Goal: Use online tool/utility: Utilize a website feature to perform a specific function

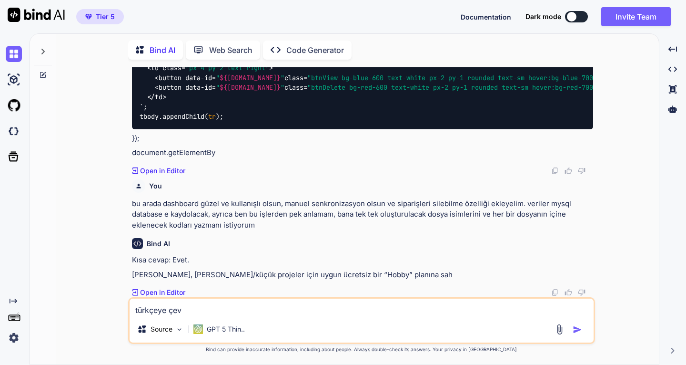
scroll to position [14528, 0]
drag, startPoint x: 193, startPoint y: 310, endPoint x: 102, endPoint y: 307, distance: 90.6
click at [102, 307] on div "You 1. [URL][DOMAIN_NAME] sitesindeki siparişlerde bulunan Z-OUT SKU kodu ile b…" at bounding box center [361, 215] width 595 height 297
type textarea "b"
type textarea "x"
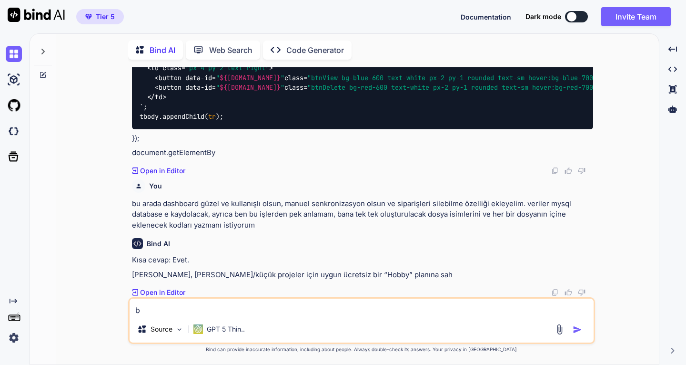
type textarea "bi"
type textarea "x"
type textarea "bir"
type textarea "x"
type textarea "bir"
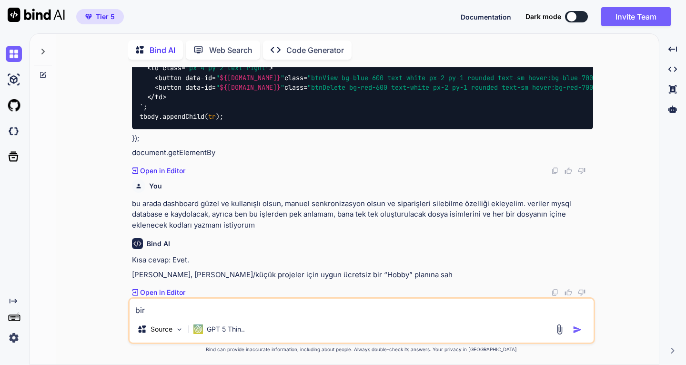
type textarea "x"
type textarea "bir u"
type textarea "x"
type textarea "bir uy"
type textarea "x"
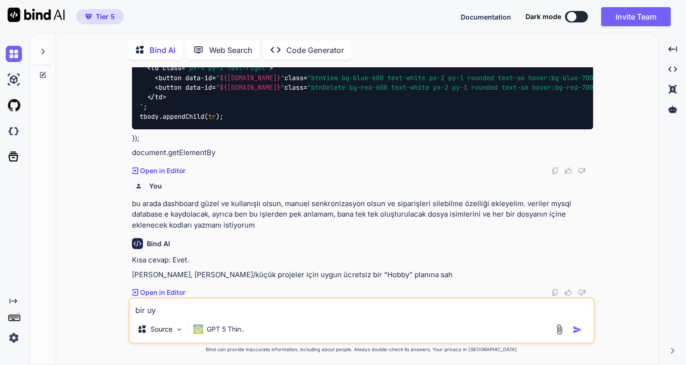
type textarea "bir uyg"
type textarea "x"
type textarea "bir uygu"
type textarea "x"
type textarea "bir uygul"
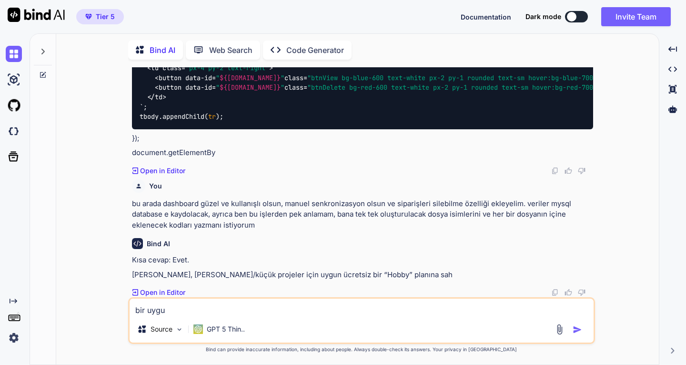
type textarea "x"
type textarea "bir uygula"
type textarea "x"
type textarea "bir uygulam"
type textarea "x"
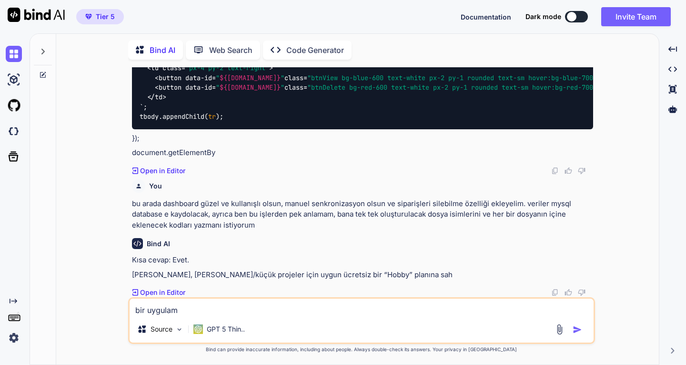
type textarea "bir uygulama"
type textarea "x"
type textarea "bir uygulama"
type textarea "x"
type textarea "bir uygulama i"
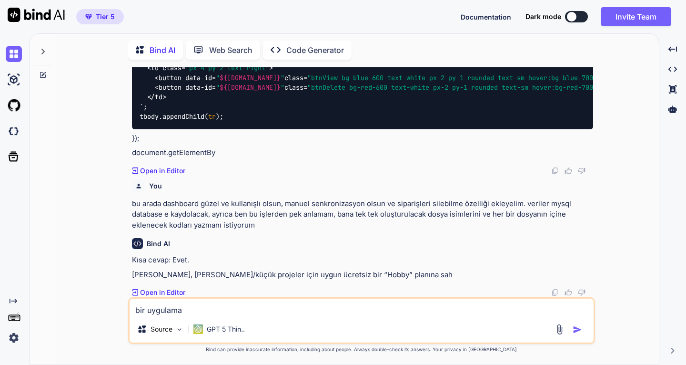
type textarea "x"
type textarea "bir uygulama is"
type textarea "x"
type textarea "bir uygulama ist"
type textarea "x"
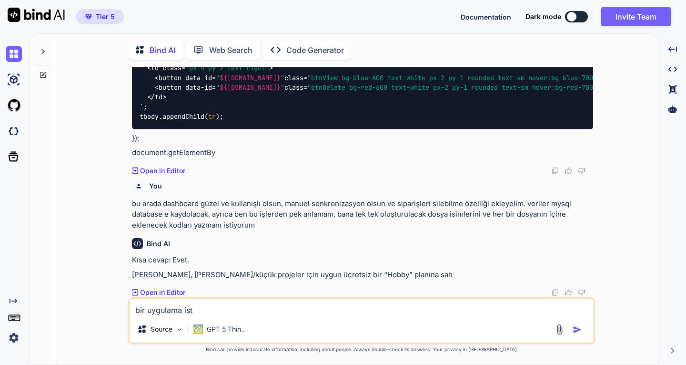
type textarea "bir uygulama iste"
type textarea "x"
type textarea "bir uygulama isted"
type textarea "x"
type textarea "bir uygulama istedi"
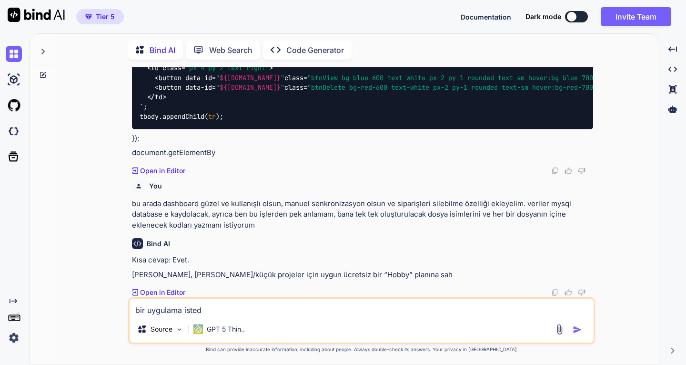
type textarea "x"
type textarea "bir uygulama istedim"
type textarea "x"
type textarea "bir uygulama istedim"
type textarea "x"
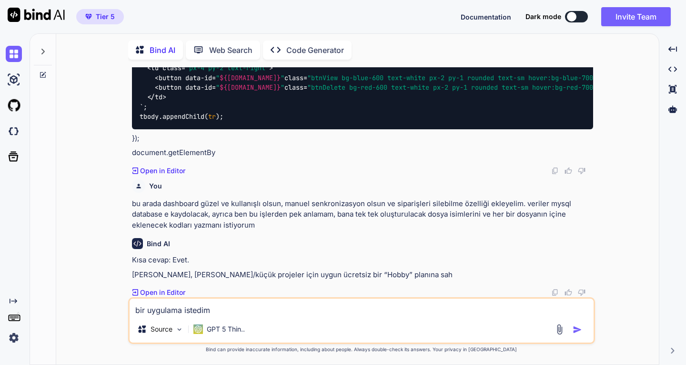
type textarea "bir uygulama istedim y"
type textarea "x"
type textarea "bir uygulama istedim ya"
type textarea "x"
type textarea "bir uygulama istedim yap"
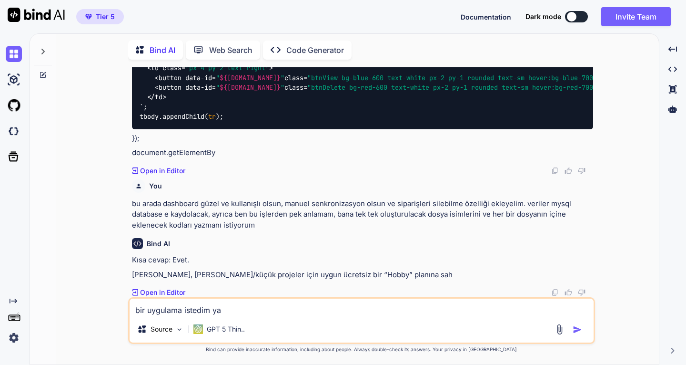
type textarea "x"
type textarea "bir uygulama istedim yapa"
type textarea "x"
type textarea "bir uygulama istedim yapam"
type textarea "x"
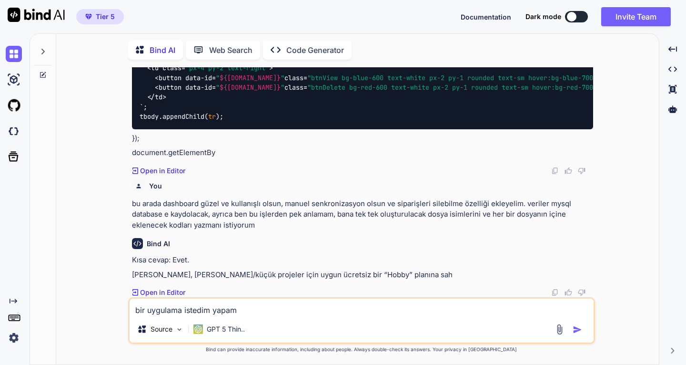
type textarea "bir uygulama istedim yapama"
type textarea "x"
type textarea "bir uygulama istedim yapamad"
type textarea "x"
type textarea "bir uygulama istedim yapamadı"
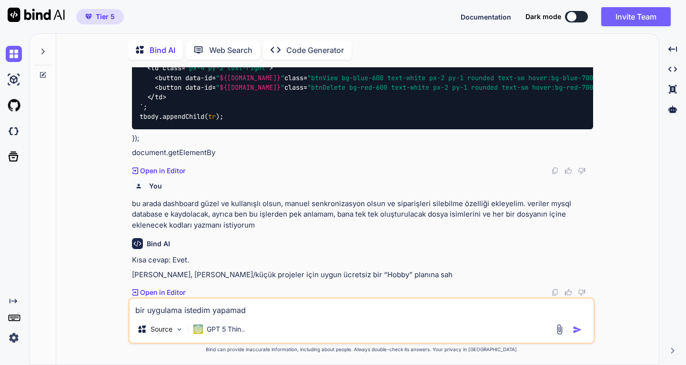
type textarea "x"
type textarea "bir uygulama istedim yapamadın"
type textarea "x"
type textarea "bir uygulama istedim yapamadın"
type textarea "x"
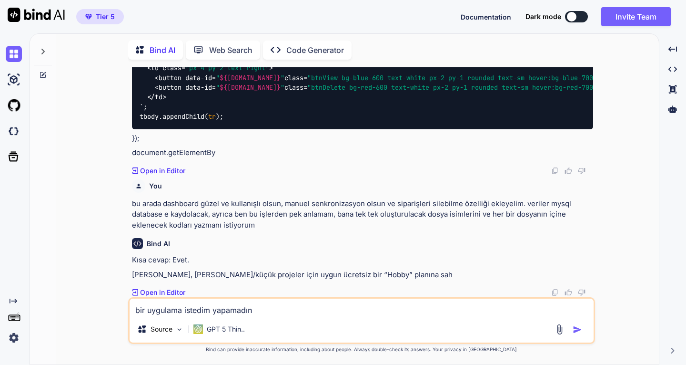
type textarea "bir uygulama istedim yapamadın g"
type textarea "x"
type textarea "bir uygulama istedim yapamadın gr"
type textarea "x"
type textarea "bir uygulama istedim yapamadın gre"
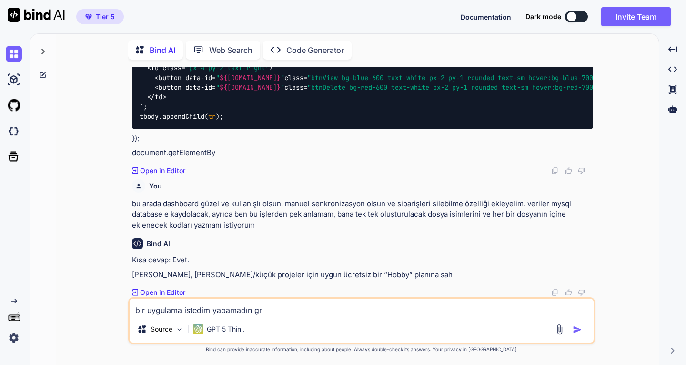
type textarea "x"
type textarea "bir uygulama istedim yapamadın gret"
type textarea "x"
type textarea "bir uygulama istedim yapamadın [PERSON_NAME]"
type textarea "x"
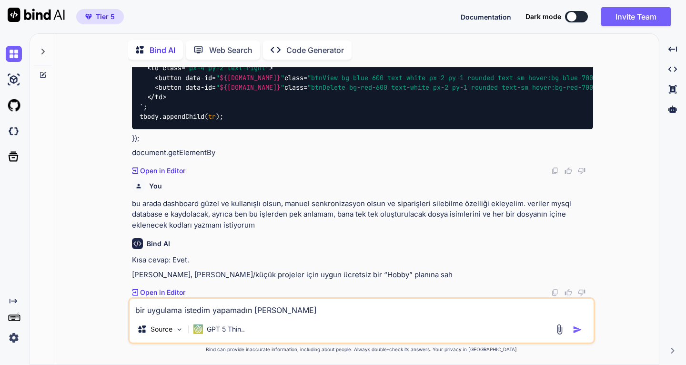
type textarea "bir uygulama istedim yapamadın [PERSON_NAME]"
type textarea "x"
type textarea "bir uygulama istedim yapamadın [PERSON_NAME]"
type textarea "x"
type textarea "bir uygulama istedim yapamadın [PERSON_NAME] he"
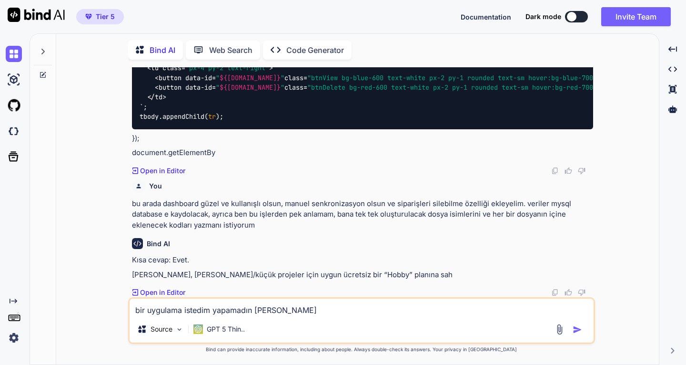
type textarea "x"
type textarea "bir uygulama istedim yapamadın [PERSON_NAME] hem"
type textarea "x"
type textarea "bir uygulama istedim yapamadın [PERSON_NAME]"
type textarea "x"
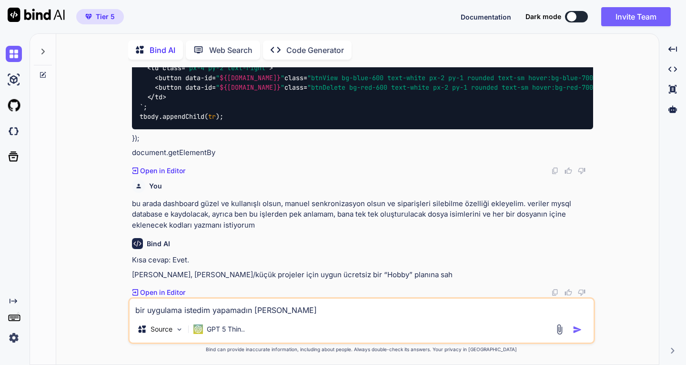
type textarea "bir uygulama istedim yapamadın [PERSON_NAME]"
type textarea "x"
type textarea "bir uygulama istedim yapamadın [PERSON_NAME]"
type textarea "x"
type textarea "bir uygulama istedim yapamadın [PERSON_NAME] y"
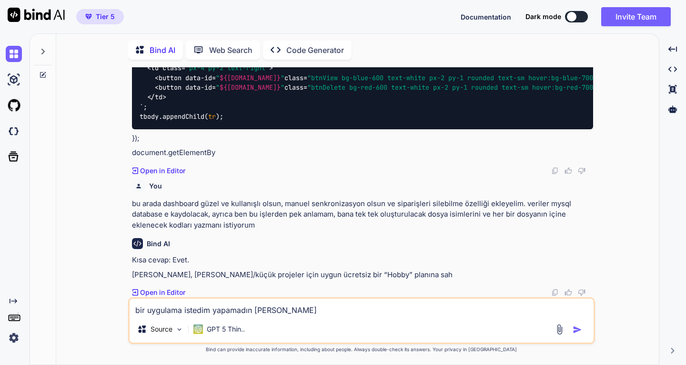
type textarea "x"
type textarea "bir uygulama istedim yapamadın [PERSON_NAME] ya"
type textarea "x"
type textarea "bir uygulama istedim yapamadın [PERSON_NAME] [PERSON_NAME]"
type textarea "x"
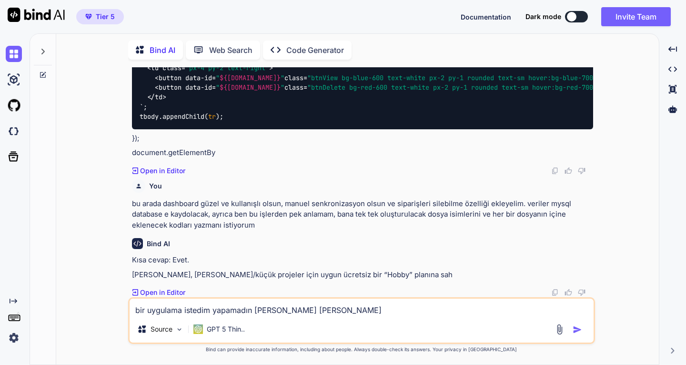
type textarea "bir uygulama istedim yapamadın [PERSON_NAME] yapı"
type textarea "x"
type textarea "bir uygulama istedim yapamadın [PERSON_NAME] yapıy"
type textarea "x"
type textarea "bir uygulama istedim yapamadın [PERSON_NAME] yapıyo"
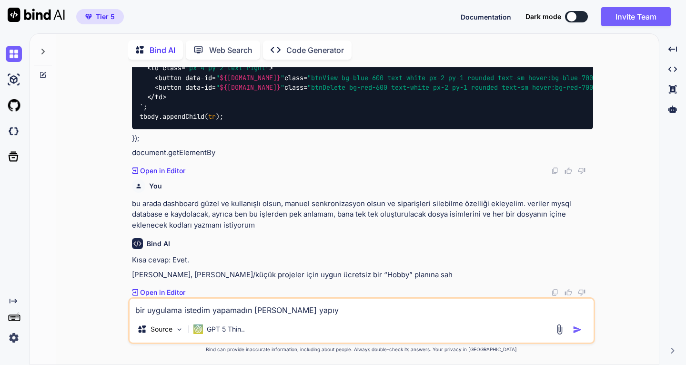
type textarea "x"
type textarea "bir uygulama istedim yapamadın [PERSON_NAME] yapıyor"
type textarea "x"
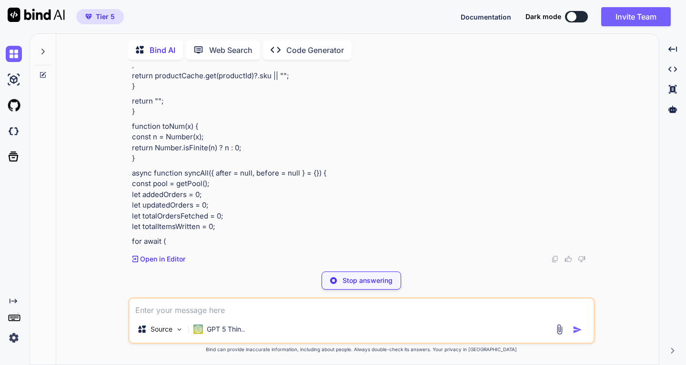
scroll to position [17439, 0]
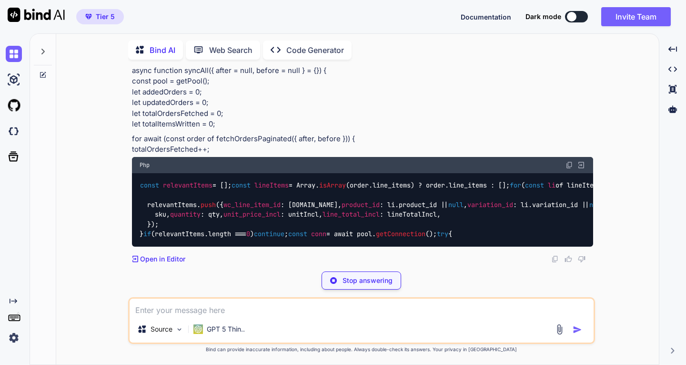
type textarea "x"
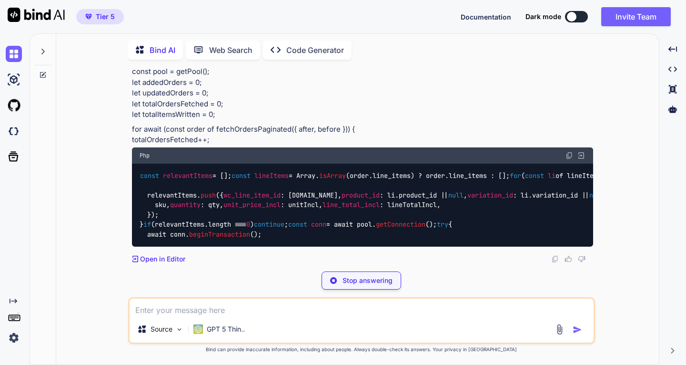
click at [311, 47] on p "Code Generator" at bounding box center [315, 49] width 58 height 11
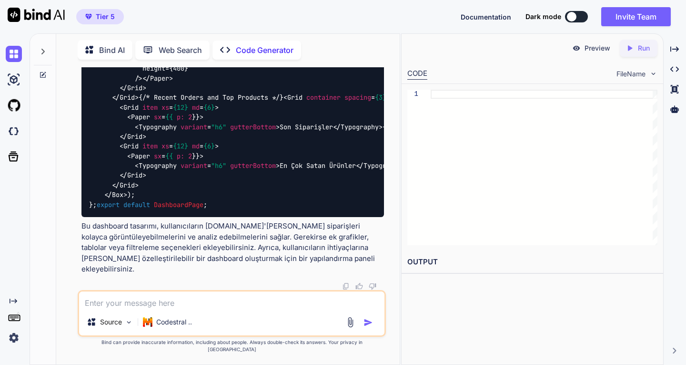
scroll to position [12908, 0]
click at [174, 327] on p "Codestral .." at bounding box center [174, 322] width 36 height 10
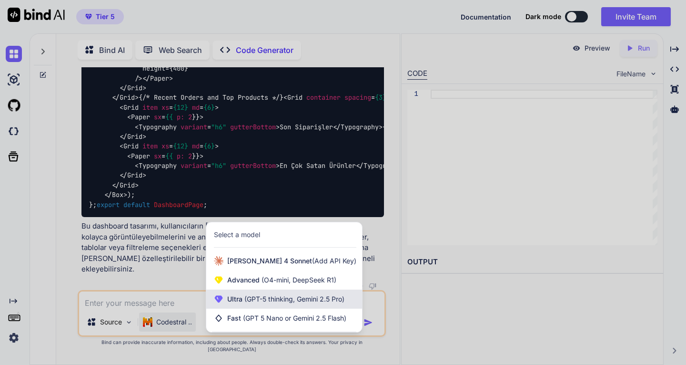
click at [256, 303] on span "(GPT-5 thinking, Gemini 2.5 Pro)" at bounding box center [294, 299] width 102 height 8
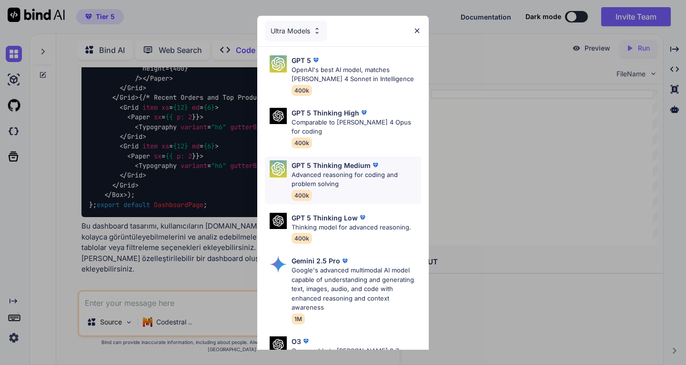
click at [343, 170] on p "Advanced reasoning for coding and problem solving" at bounding box center [357, 179] width 130 height 19
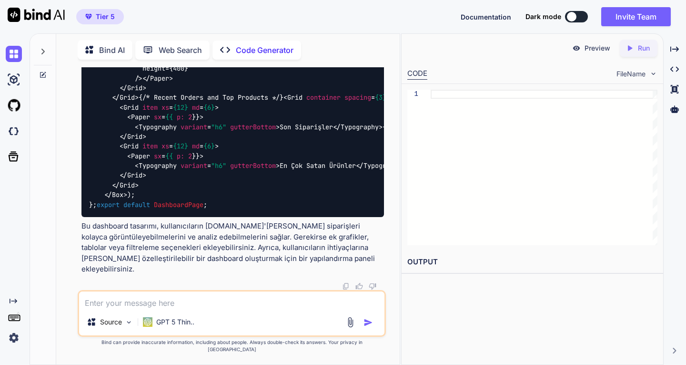
scroll to position [14244, 0]
click at [485, 15] on span "Documentation" at bounding box center [486, 17] width 51 height 8
click at [678, 72] on icon "Created with Pixso." at bounding box center [675, 69] width 9 height 9
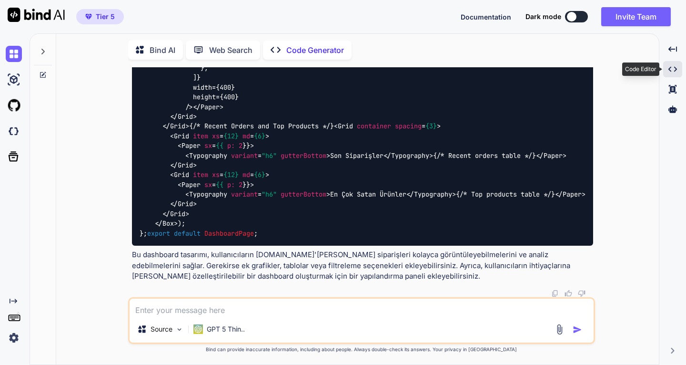
scroll to position [13552, 0]
click at [676, 67] on icon "Created with Pixso." at bounding box center [673, 69] width 9 height 9
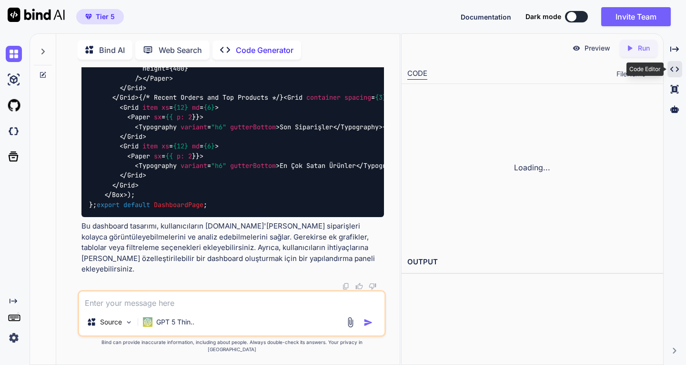
scroll to position [13720, 0]
click at [673, 88] on icon at bounding box center [675, 89] width 8 height 9
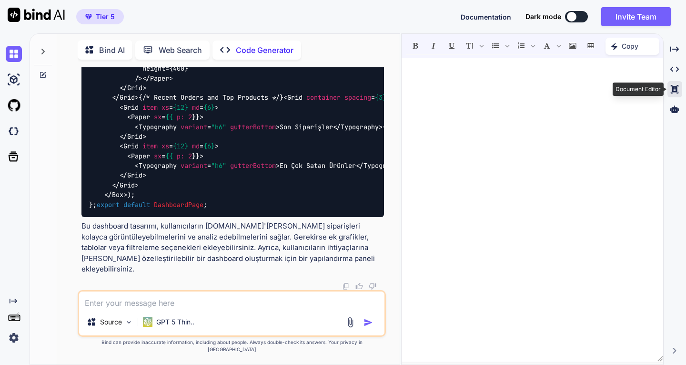
click at [673, 88] on icon at bounding box center [675, 89] width 8 height 9
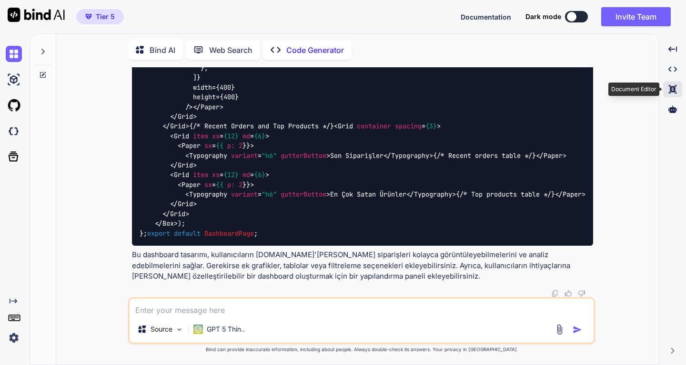
scroll to position [13552, 0]
click at [673, 70] on icon "Created with Pixso." at bounding box center [673, 69] width 9 height 9
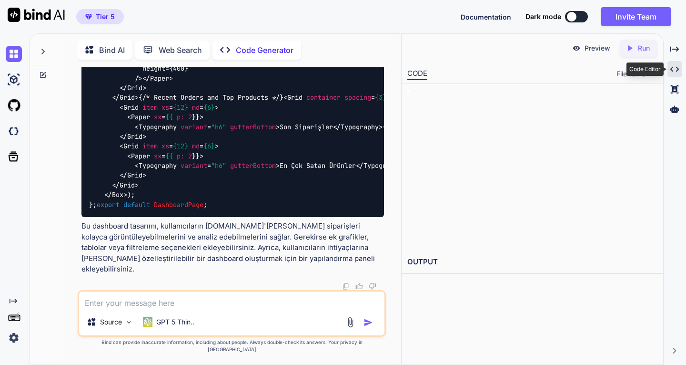
scroll to position [13720, 0]
click at [673, 42] on div "Created with Pixso." at bounding box center [675, 49] width 15 height 16
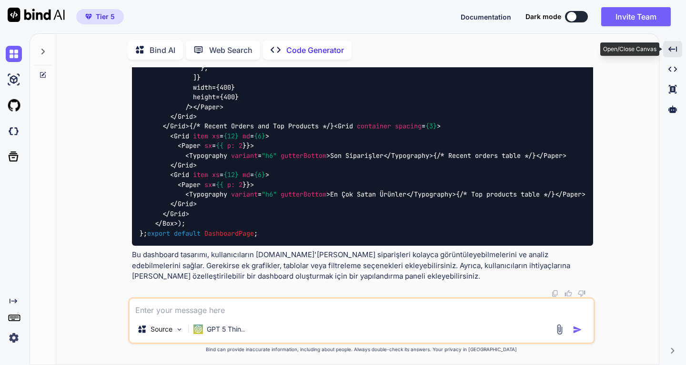
scroll to position [13552, 0]
click at [674, 47] on icon "Created with Pixso." at bounding box center [673, 49] width 9 height 9
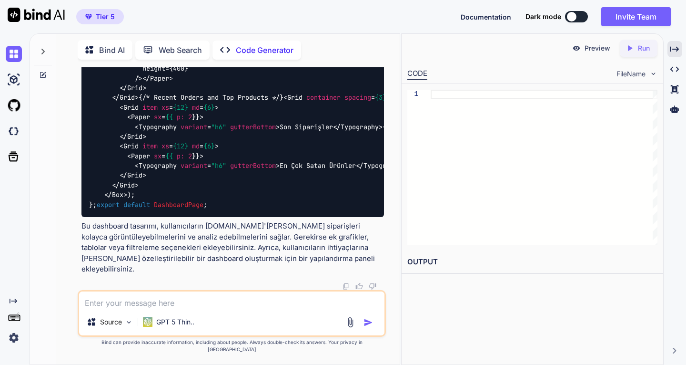
scroll to position [11861, 0]
click at [108, 46] on p "Bind AI" at bounding box center [112, 49] width 26 height 11
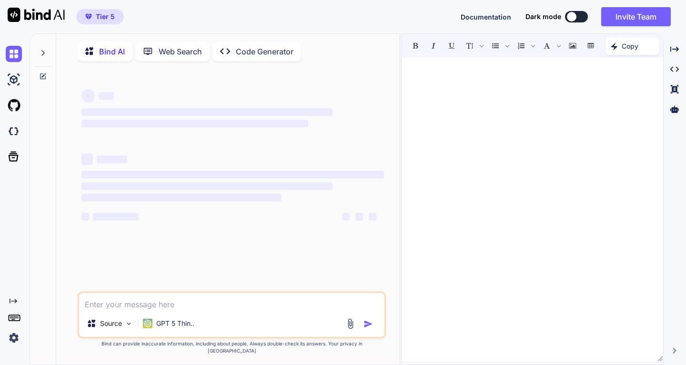
click at [216, 310] on textarea at bounding box center [231, 301] width 305 height 17
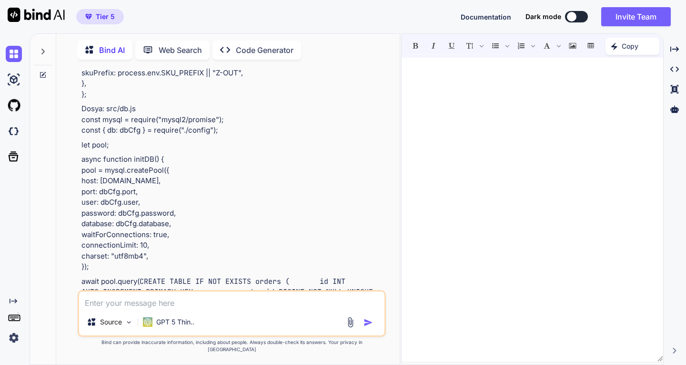
scroll to position [12911, 0]
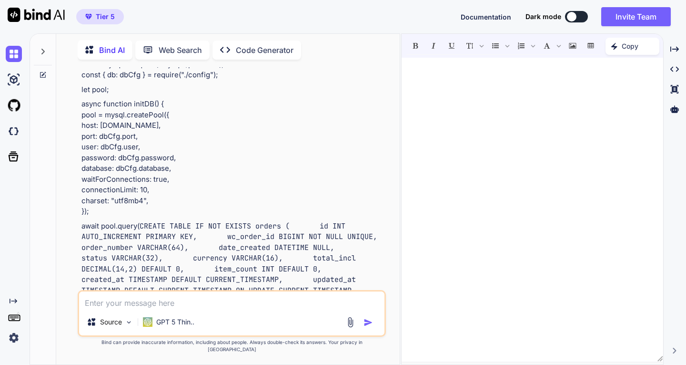
type textarea "x"
type textarea "k"
type textarea "x"
type textarea "ko"
type textarea "x"
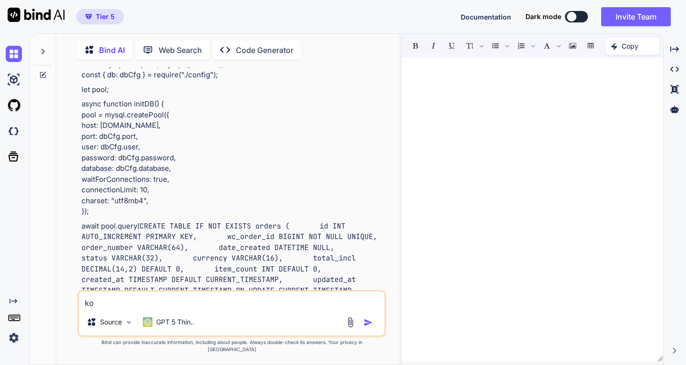
type textarea "kod"
type textarea "x"
type textarea "[PERSON_NAME]"
type textarea "x"
type textarea "kodla"
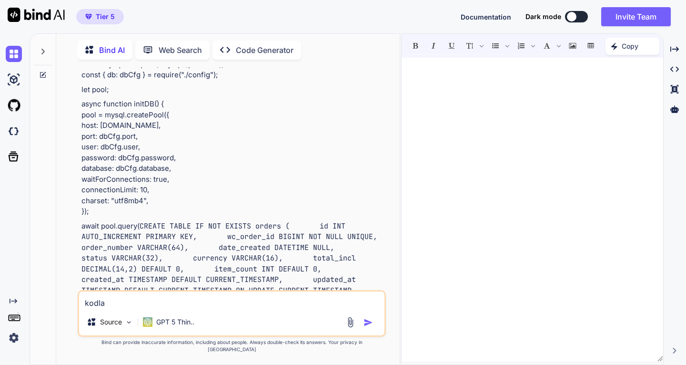
type textarea "x"
type textarea "kodlam"
type textarea "x"
type textarea "kodlama"
type textarea "x"
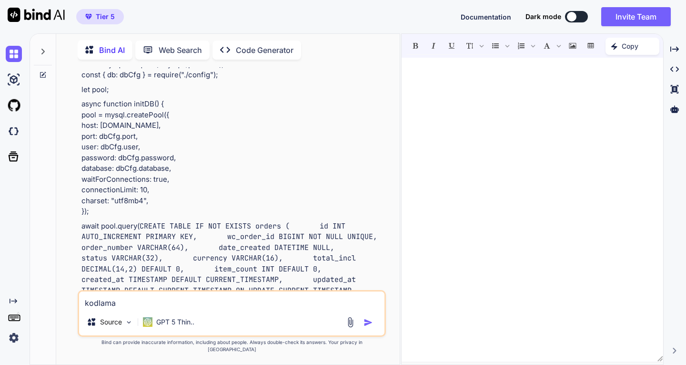
type textarea "kodlamad"
type textarea "x"
type textarea "kodlamada"
type textarea "x"
type textarea "kodlamada"
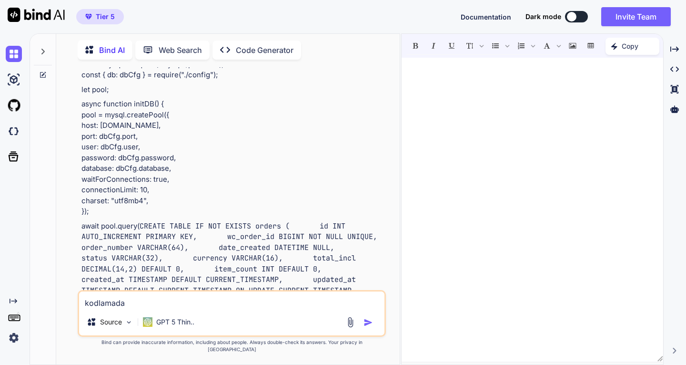
type textarea "x"
type textarea "kodlamada g"
type textarea "x"
type textarea "kodlamada gp"
type textarea "x"
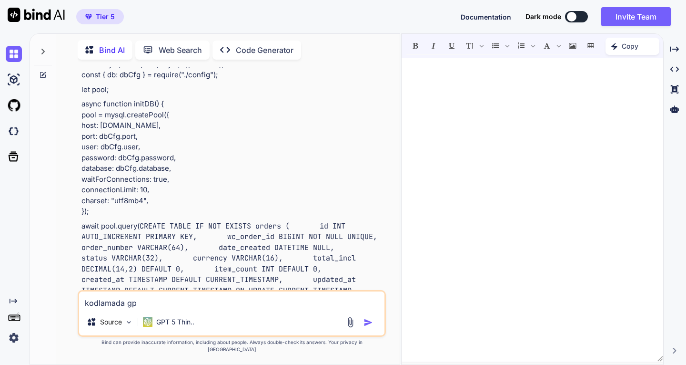
type textarea "kodlamada gpt"
type textarea "x"
type textarea "kodlamada gpt5"
type textarea "x"
type textarea "kodlamada gpt5"
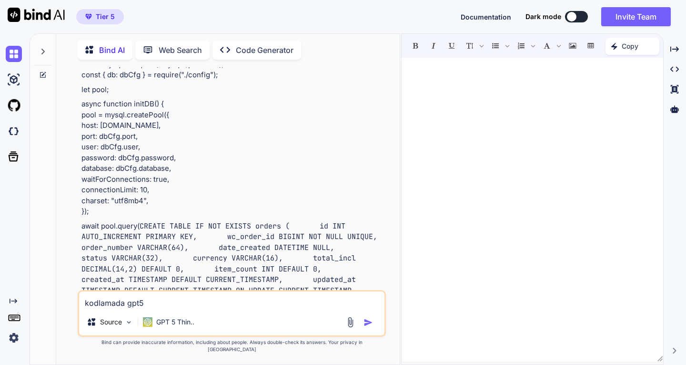
type textarea "x"
type textarea "kodlamada gpt5 m"
type textarea "x"
type textarea "kodlamada gpt5 mi"
type textarea "x"
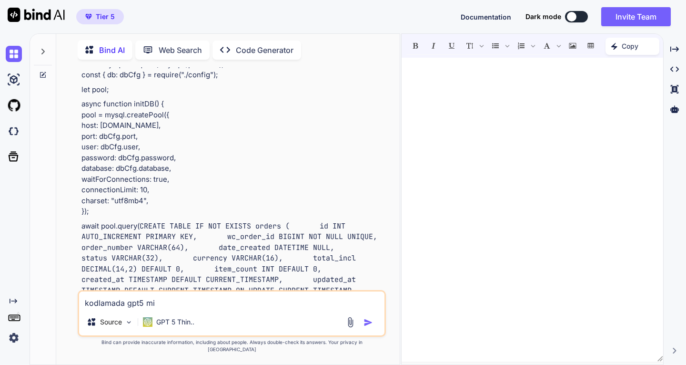
type textarea "kodlamada gpt5 mi"
type textarea "x"
type textarea "kodlamada gpt5 mi y"
type textarea "x"
type textarea "kodlamada gpt5 mi yo"
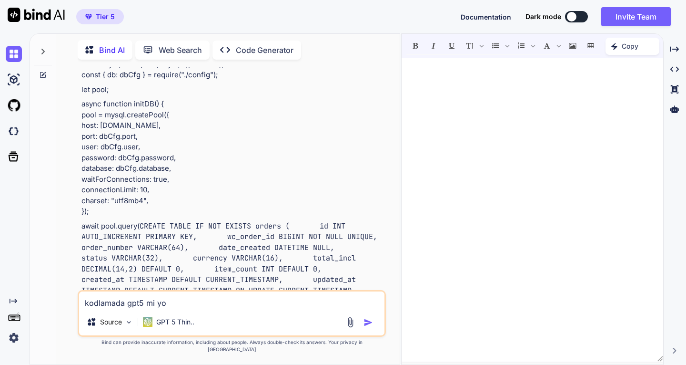
type textarea "x"
type textarea "kodlamada gpt5 mi yok"
type textarea "x"
type textarea "kodlamada gpt5 mi yoks"
type textarea "x"
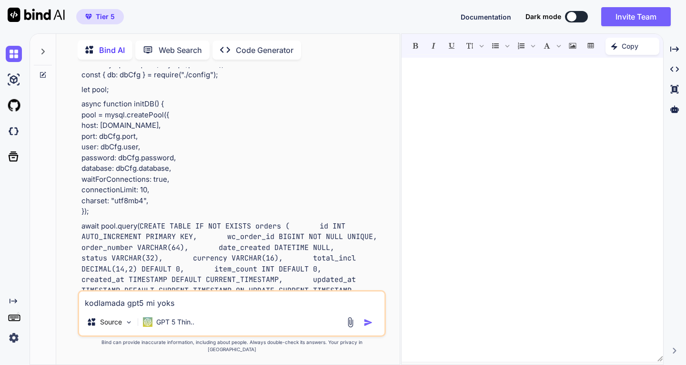
type textarea "kodlamada gpt5 mi yoks"
type textarea "x"
type textarea "kodlamada gpt5 mi yoks"
type textarea "x"
type textarea "kodlamada gpt5 mi yoksa"
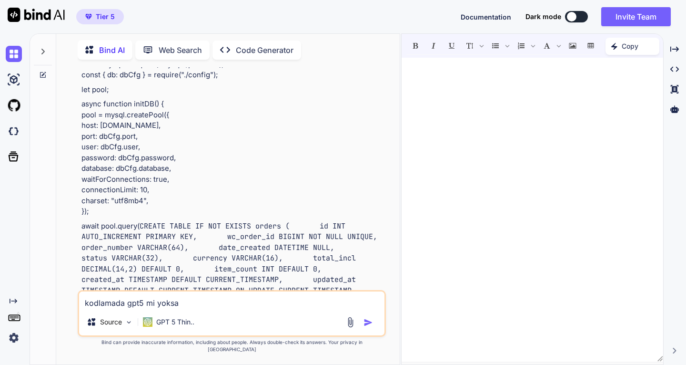
type textarea "x"
type textarea "kodlamada gpt5 mi yoksa"
type textarea "x"
type textarea "kodlamada gpt5 mi yoksa m"
type textarea "x"
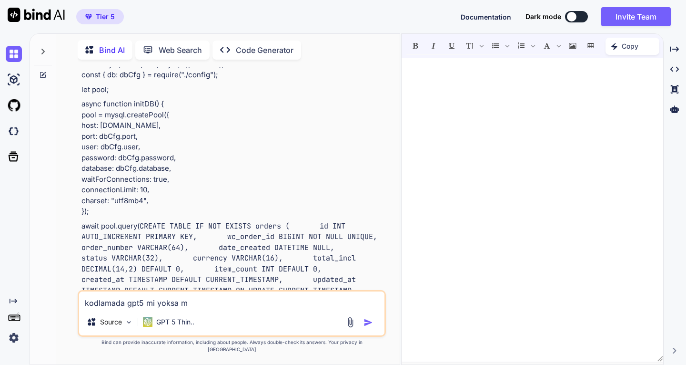
type textarea "kodlamada gpt5 mi yoksa mi"
type textarea "x"
type textarea "kodlamada gpt5 mi yoksa mis"
type textarea "x"
type textarea "kodlamada gpt5 mi yoksa mist"
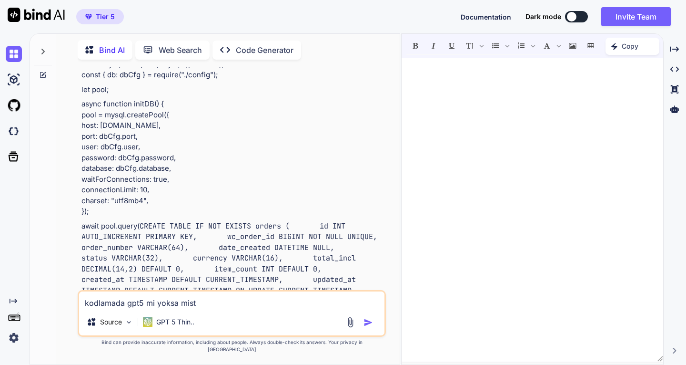
type textarea "x"
type textarea "kodlamada gpt5 mi yoksa mistr"
type textarea "x"
type textarea "kodlamada gpt5 mi yoksa mistra"
type textarea "x"
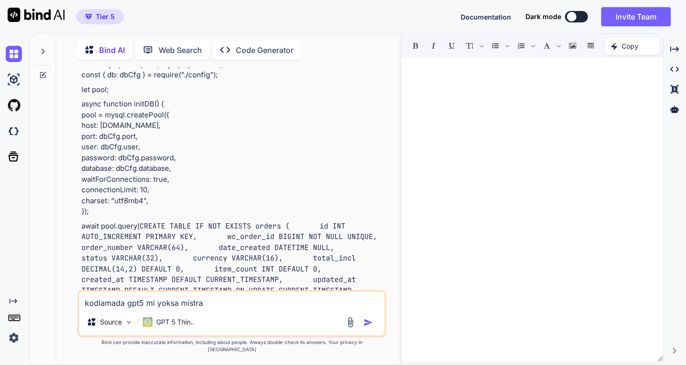
type textarea "kodlamada gpt5 mi yoksa mistral"
type textarea "x"
type textarea "kodlamada gpt5 mi yoksa mistral"
type textarea "x"
type textarea "kodlamada gpt5 mi yoksa mistral m"
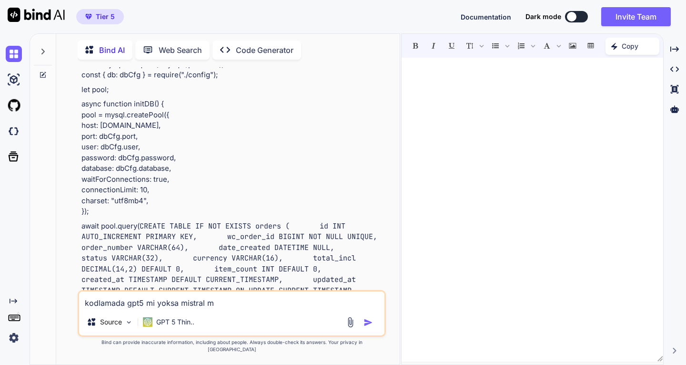
type textarea "x"
type textarea "kodlamada gpt5 mi yoksa mistral mı"
type textarea "x"
type textarea "kodlamada gpt5 mi yoksa mistral mı"
type textarea "x"
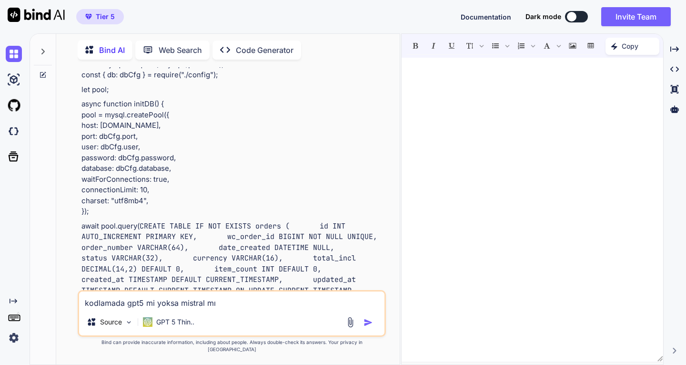
type textarea "kodlamada gpt5 mi yoksa mistral mı d"
type textarea "x"
type textarea "kodlamada gpt5 mi yoksa mistral mı da"
type textarea "x"
type textarea "kodlamada gpt5 mi yoksa mistral mı dah"
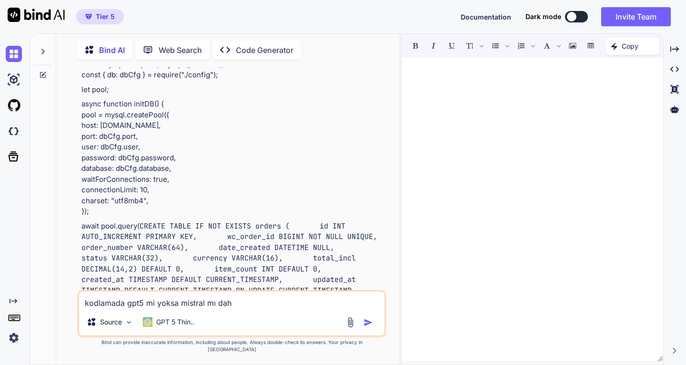
type textarea "x"
type textarea "kodlamada gpt5 mi yoksa mistral mı daha"
type textarea "x"
type textarea "kodlamada gpt5 mi yoksa mistral mı daha"
type textarea "x"
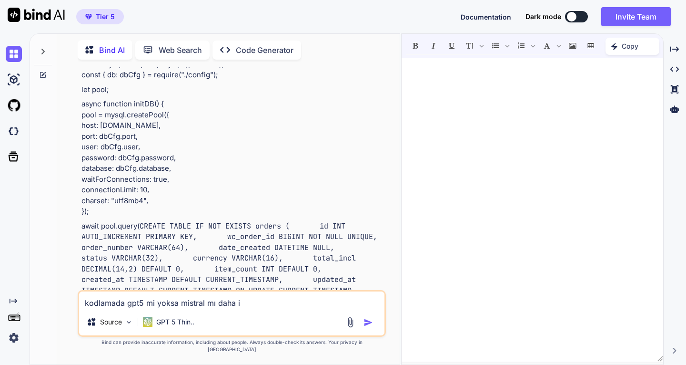
type textarea "kodlamada gpt5 mi yoksa mistral mı daha iy"
type textarea "x"
type textarea "kodlamada gpt5 mi yoksa mistral mı daha iyi"
type textarea "x"
type textarea "kodlamada gpt5 mi yoksa mistral mı daha iyid"
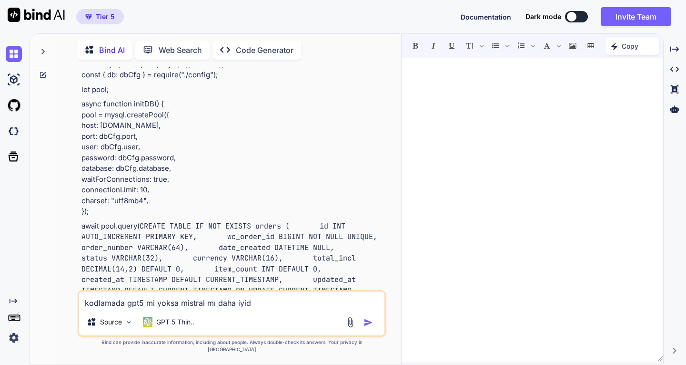
type textarea "x"
type textarea "kodlamada gpt5 mi yoksa mistral mı daha iyidi"
type textarea "x"
type textarea "kodlamada gpt5 mi yoksa mistral mı daha iyidir"
type textarea "x"
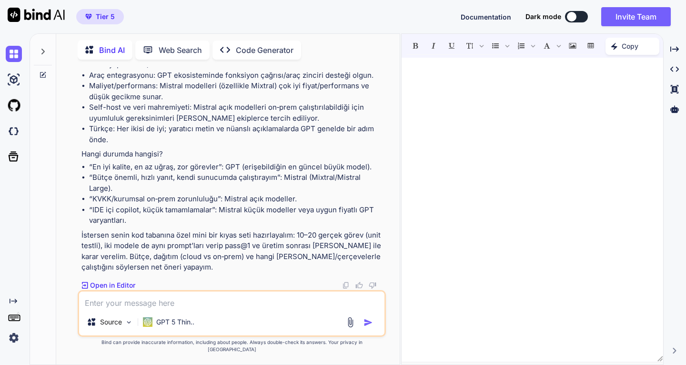
scroll to position [22618, 0]
click at [190, 308] on textarea at bounding box center [231, 299] width 305 height 17
type textarea "x"
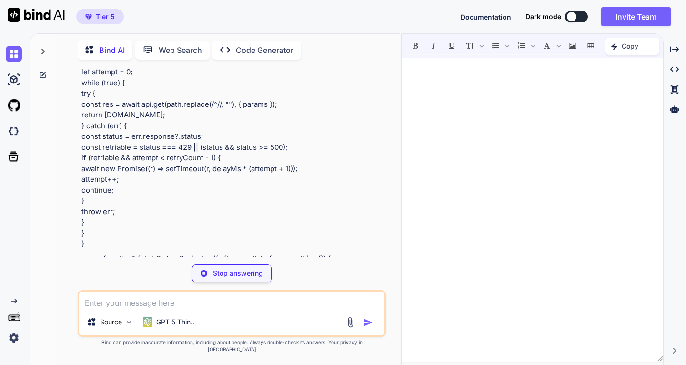
scroll to position [23281, 0]
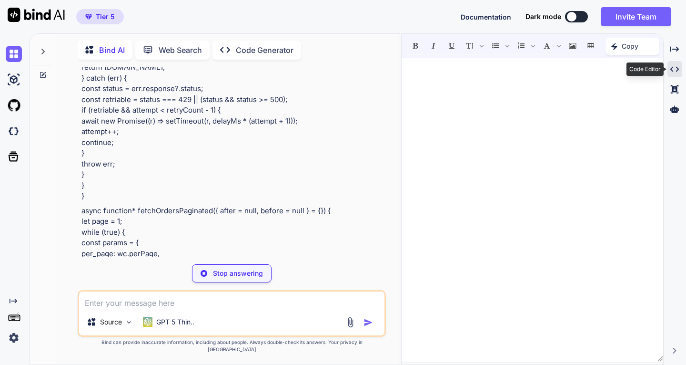
click at [675, 67] on icon "Created with Pixso." at bounding box center [675, 69] width 9 height 9
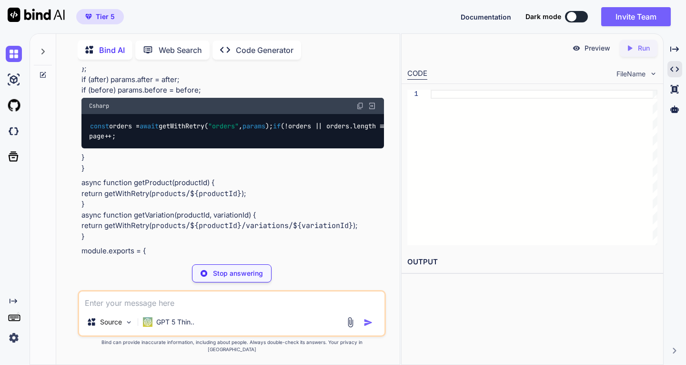
scroll to position [23472, 0]
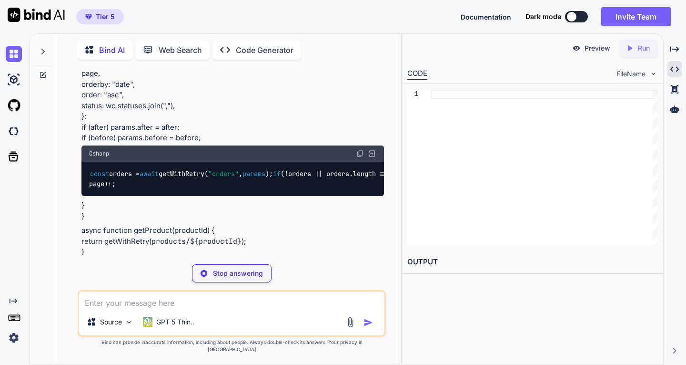
click at [639, 46] on p "Run" at bounding box center [644, 48] width 12 height 10
click at [594, 50] on p "Preview" at bounding box center [598, 48] width 26 height 10
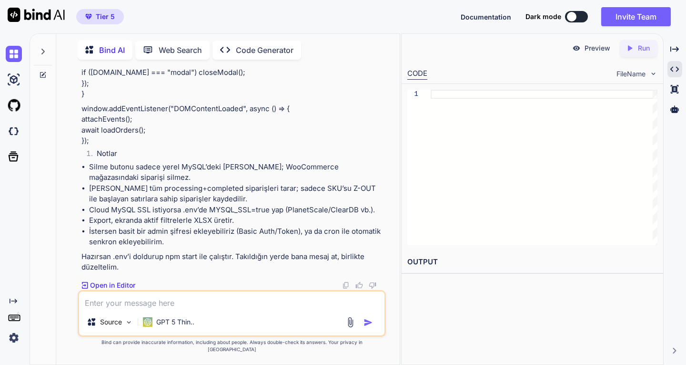
scroll to position [31776, 0]
click at [41, 48] on icon at bounding box center [43, 52] width 8 height 8
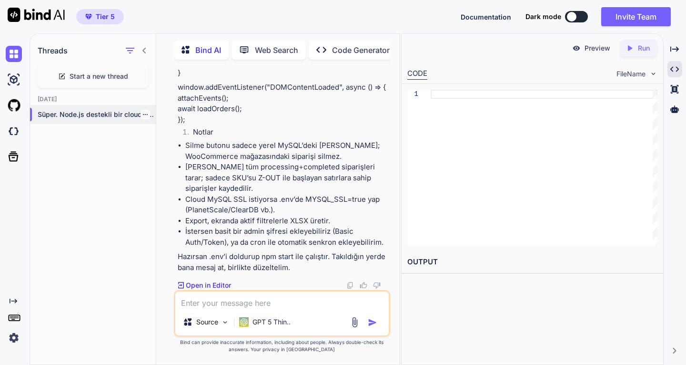
click at [141, 110] on div at bounding box center [146, 115] width 10 height 10
click at [143, 114] on icon "button" at bounding box center [146, 115] width 6 height 6
click at [168, 151] on span "Delete" at bounding box center [167, 150] width 20 height 10
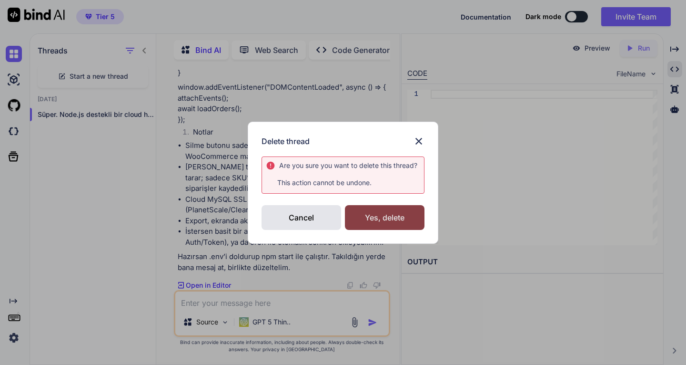
click at [381, 214] on div "Yes, delete" at bounding box center [385, 217] width 80 height 25
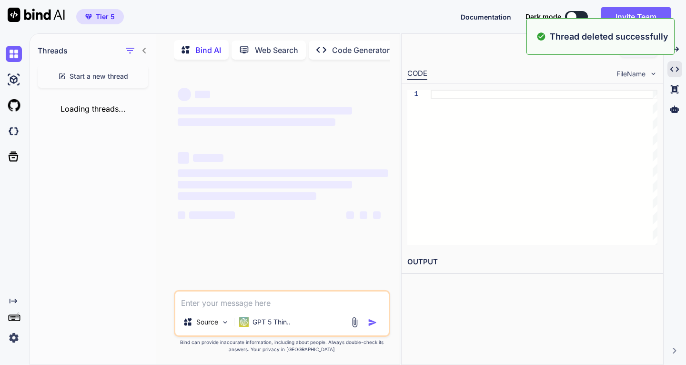
scroll to position [0, 0]
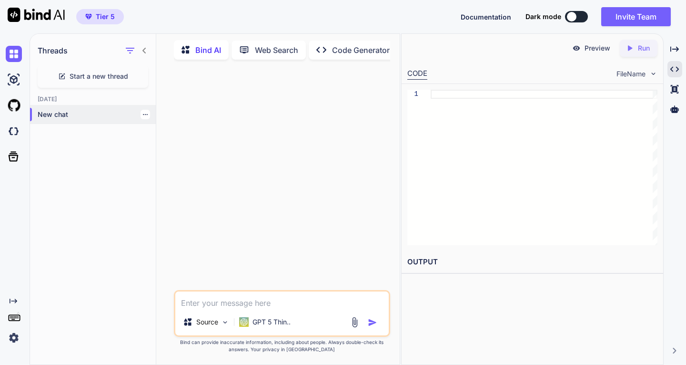
click at [57, 110] on p "New chat" at bounding box center [97, 115] width 118 height 10
click at [194, 50] on icon at bounding box center [189, 50] width 14 height 12
click at [206, 45] on p "Bind AI" at bounding box center [208, 49] width 26 height 11
click at [355, 321] on img at bounding box center [354, 322] width 11 height 11
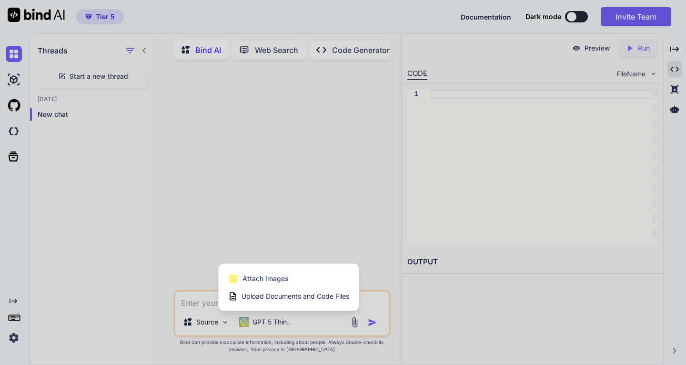
click at [276, 296] on span "Upload Documents and Code Files" at bounding box center [296, 296] width 108 height 10
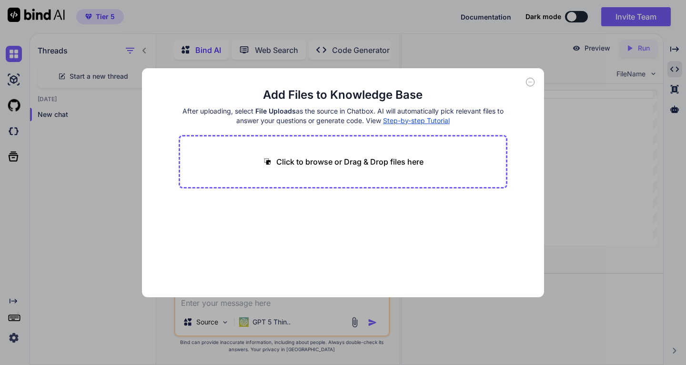
click at [277, 162] on p "Click to browse or Drag & Drop files here" at bounding box center [349, 161] width 147 height 11
click at [400, 161] on p "Click to browse or Drag & Drop files here" at bounding box center [349, 161] width 147 height 11
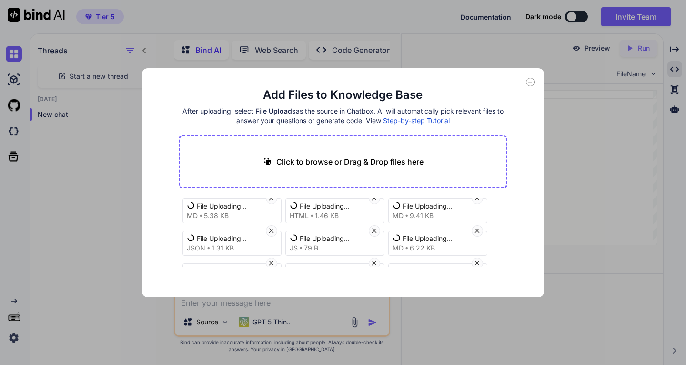
scroll to position [71, 0]
click at [371, 230] on icon at bounding box center [374, 232] width 8 height 8
click at [376, 233] on icon at bounding box center [374, 232] width 8 height 8
click at [375, 233] on icon at bounding box center [374, 232] width 8 height 8
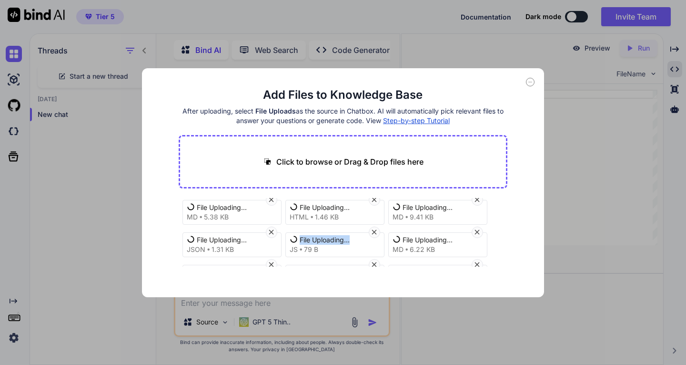
click at [375, 233] on icon at bounding box center [374, 232] width 8 height 8
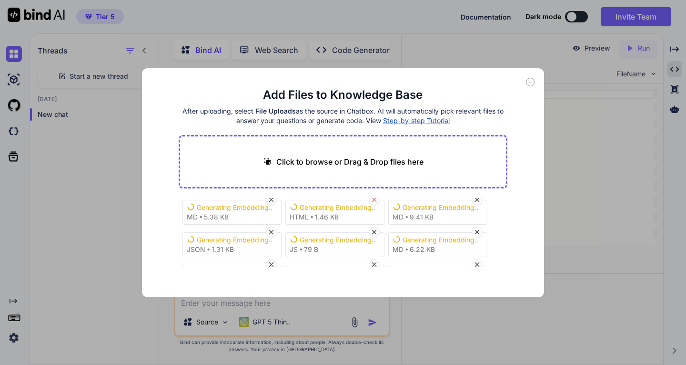
click at [372, 198] on icon at bounding box center [374, 199] width 8 height 8
click at [377, 234] on icon at bounding box center [374, 232] width 5 height 5
click at [377, 232] on icon at bounding box center [374, 232] width 8 height 8
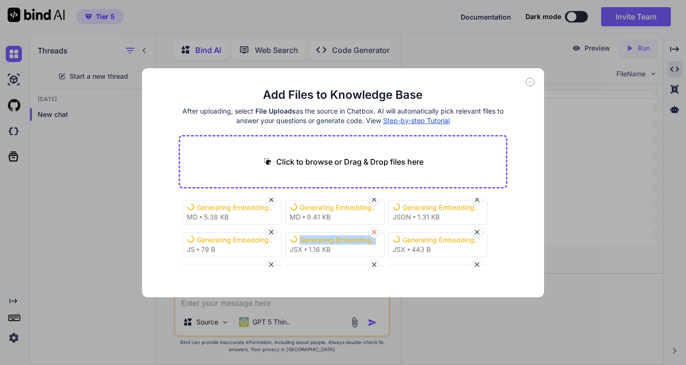
click at [377, 232] on icon at bounding box center [374, 232] width 8 height 8
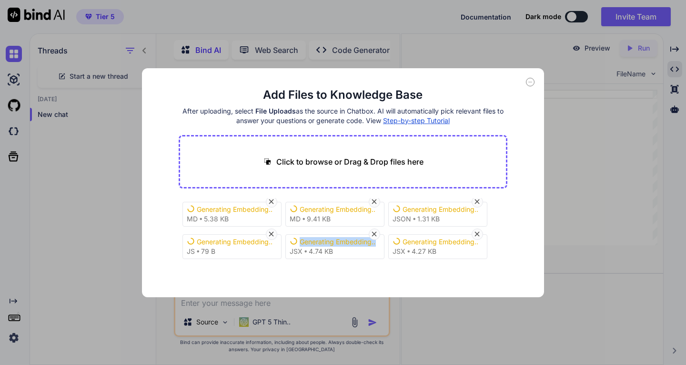
scroll to position [69, 0]
click at [377, 232] on icon at bounding box center [374, 234] width 8 height 8
click at [374, 236] on icon at bounding box center [374, 234] width 8 height 8
click at [371, 203] on icon at bounding box center [374, 201] width 8 height 8
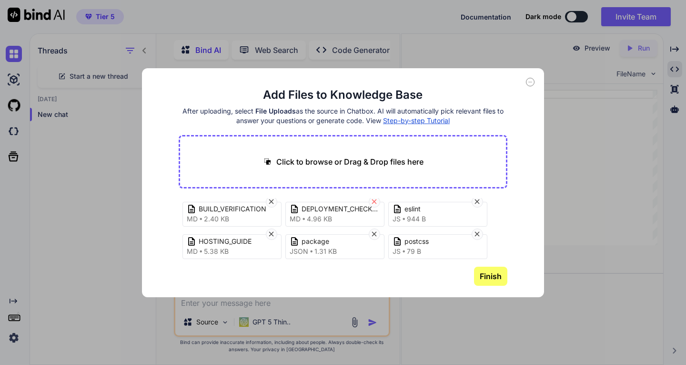
click at [373, 202] on icon at bounding box center [374, 201] width 8 height 8
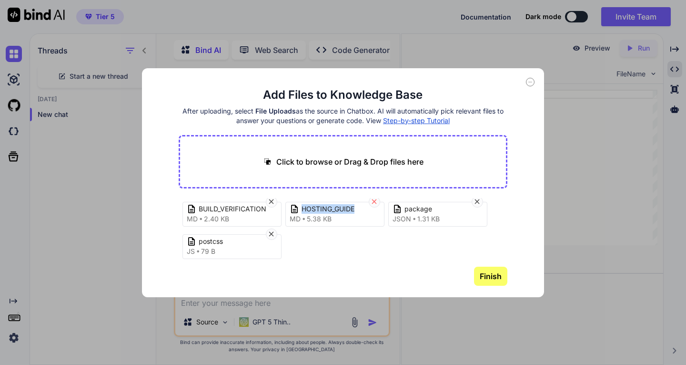
click at [373, 202] on icon at bounding box center [374, 201] width 8 height 8
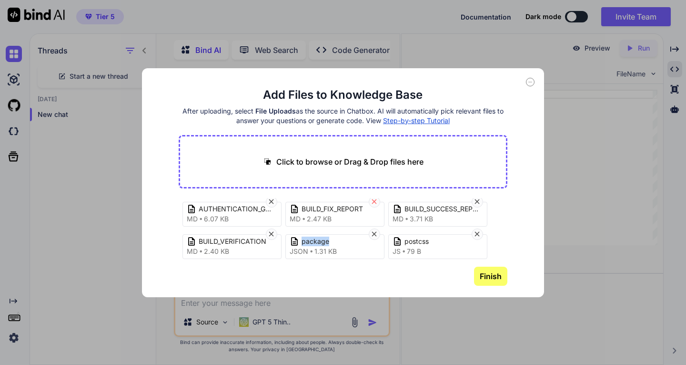
click at [373, 202] on icon at bounding box center [374, 201] width 8 height 8
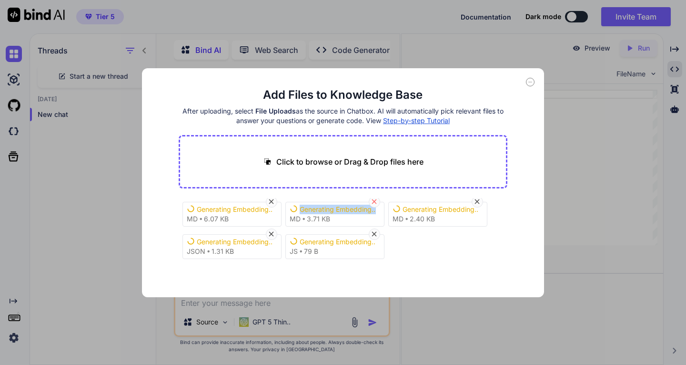
click at [373, 202] on icon at bounding box center [374, 201] width 8 height 8
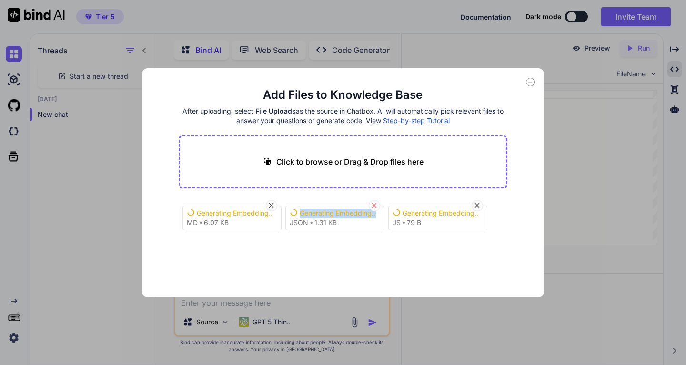
scroll to position [0, 0]
click at [373, 202] on icon at bounding box center [374, 205] width 8 height 8
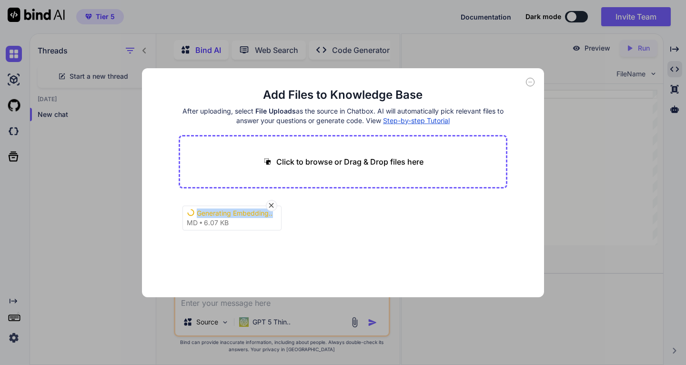
click at [373, 202] on div "Generating Embedding... md 6.07 KB" at bounding box center [343, 228] width 329 height 61
click at [272, 206] on icon at bounding box center [271, 205] width 8 height 8
click at [212, 211] on div "oooo" at bounding box center [247, 212] width 137 height 11
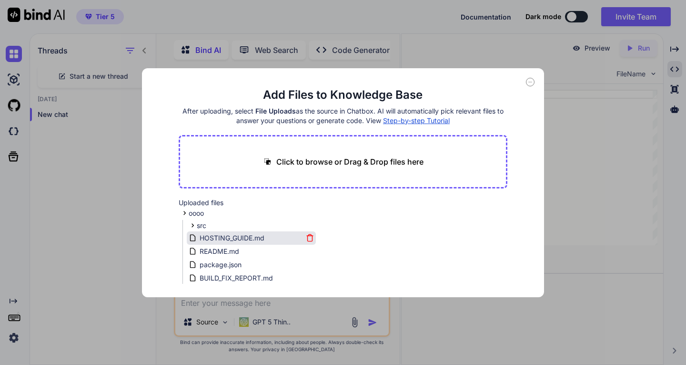
click at [308, 235] on icon at bounding box center [309, 234] width 3 height 1
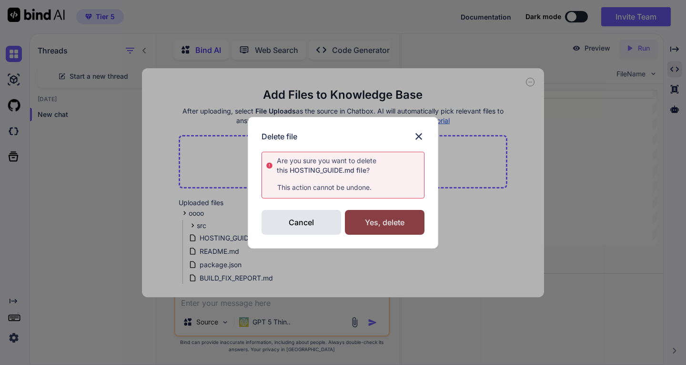
click at [388, 222] on div "Yes, delete" at bounding box center [385, 222] width 80 height 25
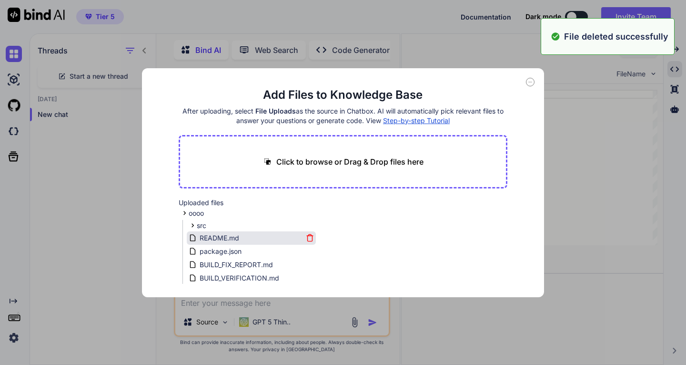
click at [308, 237] on icon at bounding box center [310, 238] width 8 height 8
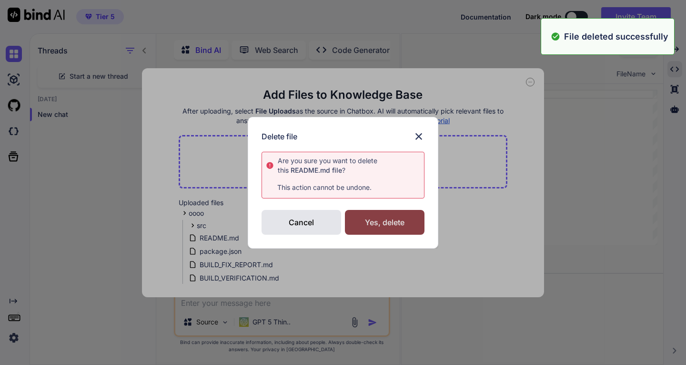
click at [370, 225] on div "Yes, delete" at bounding box center [385, 222] width 80 height 25
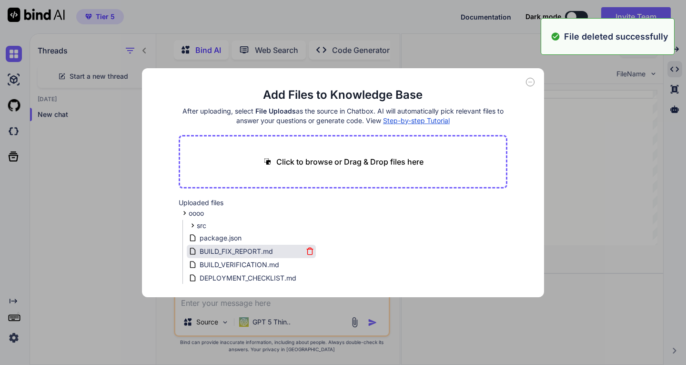
click at [307, 250] on icon at bounding box center [309, 251] width 5 height 5
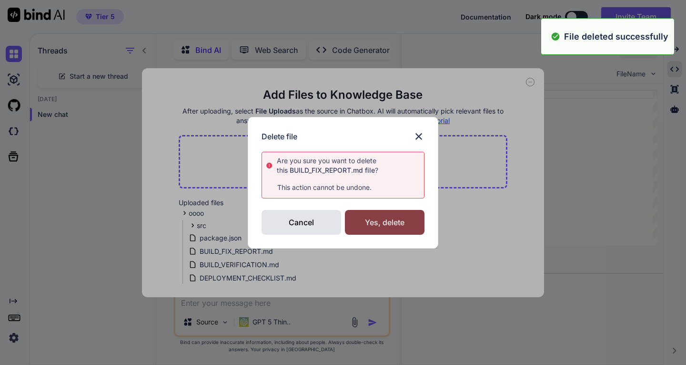
click at [367, 221] on div "Yes, delete" at bounding box center [385, 222] width 80 height 25
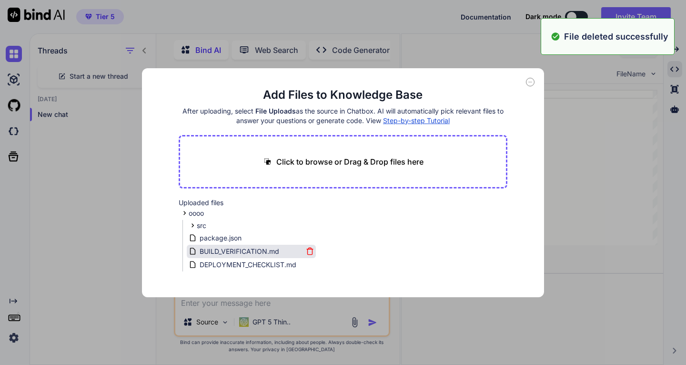
click at [307, 250] on icon at bounding box center [310, 251] width 8 height 8
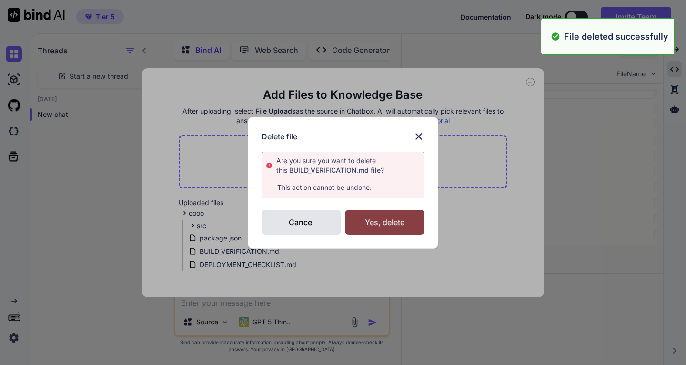
click at [359, 225] on div "Yes, delete" at bounding box center [385, 222] width 80 height 25
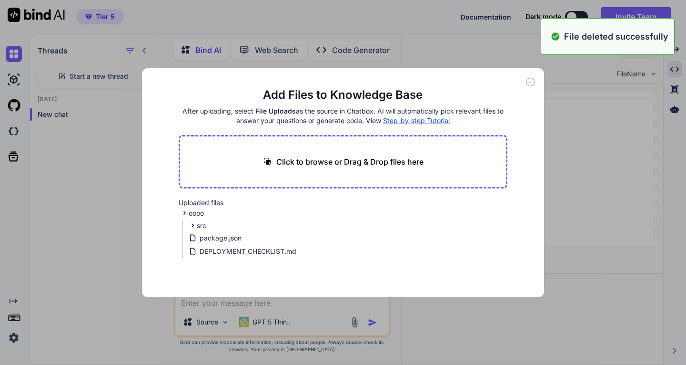
click at [309, 261] on main "Add Files to Knowledge Base After uploading, select File Uploads as the source …" at bounding box center [343, 192] width 329 height 210
click at [308, 251] on icon at bounding box center [310, 251] width 8 height 8
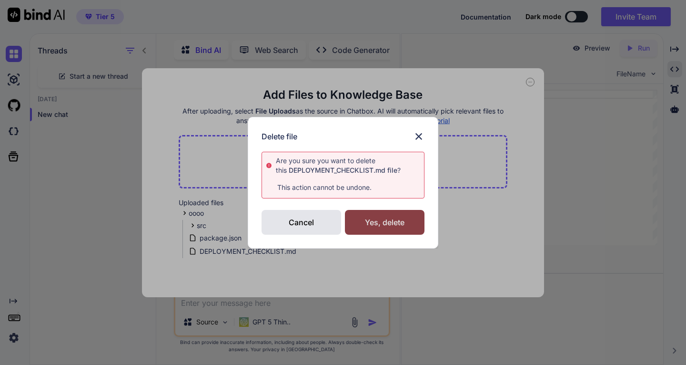
click at [362, 227] on div "Yes, delete" at bounding box center [385, 222] width 80 height 25
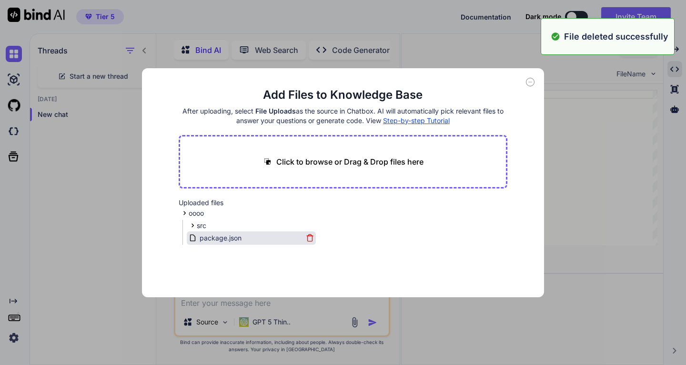
click at [308, 236] on icon at bounding box center [310, 238] width 8 height 8
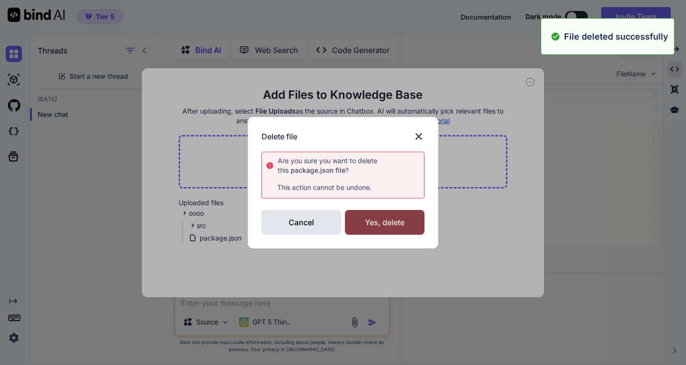
click at [365, 227] on div "Yes, delete" at bounding box center [385, 222] width 80 height 25
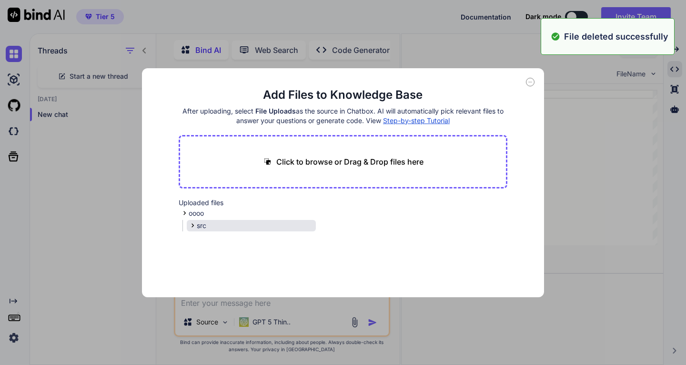
click at [203, 223] on span "src" at bounding box center [202, 226] width 10 height 10
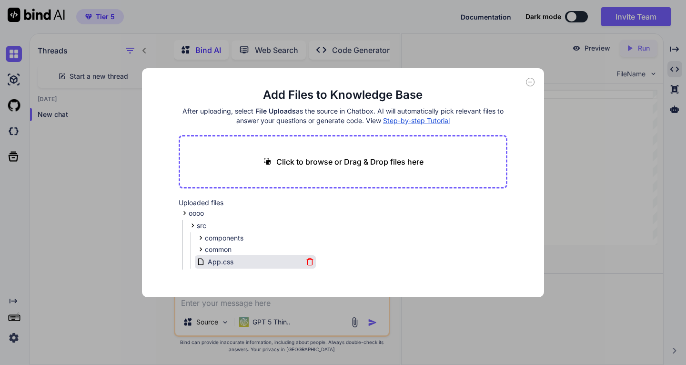
click at [308, 259] on icon at bounding box center [309, 258] width 3 height 1
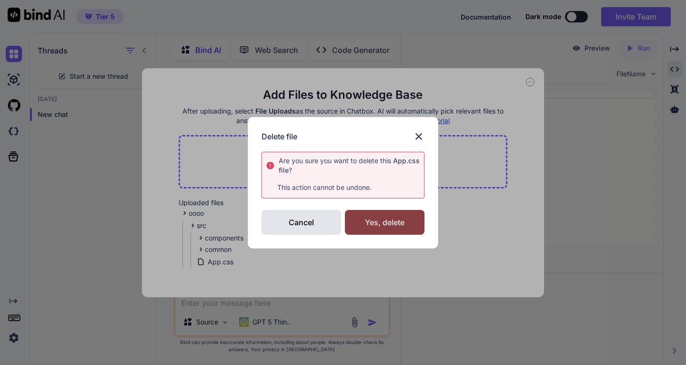
click at [368, 222] on div "Yes, delete" at bounding box center [385, 222] width 80 height 25
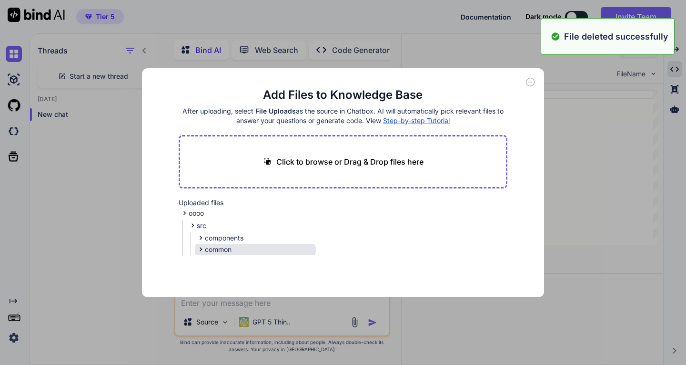
click at [260, 251] on div "common" at bounding box center [255, 249] width 121 height 11
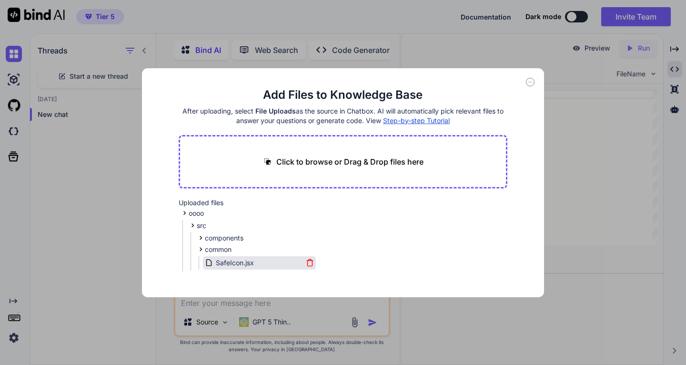
click at [307, 262] on icon at bounding box center [309, 262] width 5 height 5
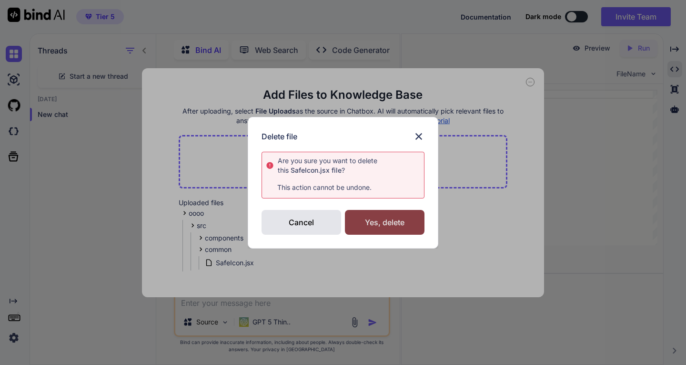
click at [361, 225] on div "Yes, delete" at bounding box center [385, 222] width 80 height 25
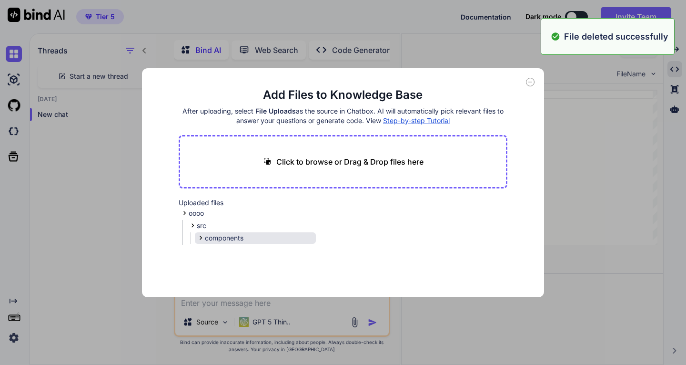
click at [252, 238] on div "components" at bounding box center [255, 237] width 121 height 11
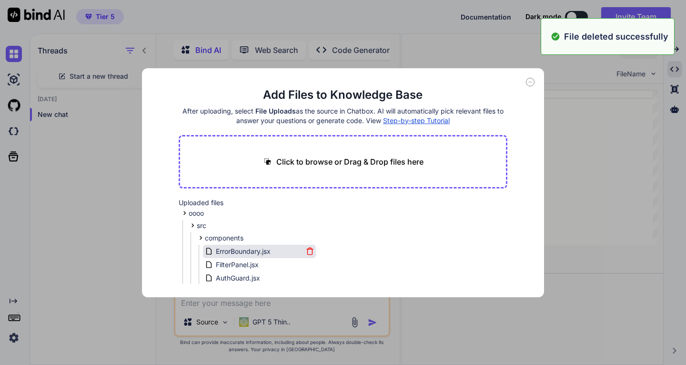
click at [307, 250] on icon at bounding box center [310, 251] width 8 height 8
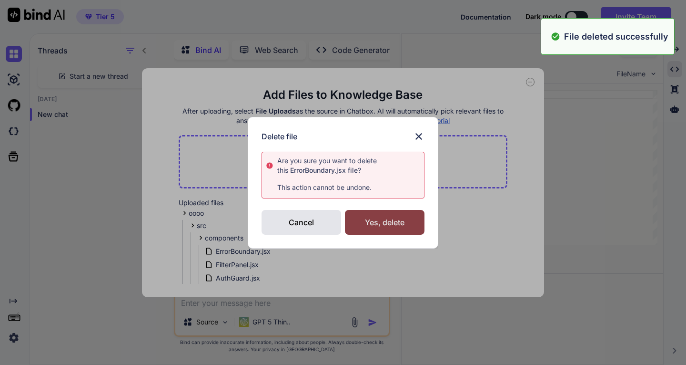
click at [365, 226] on div "Yes, delete" at bounding box center [385, 222] width 80 height 25
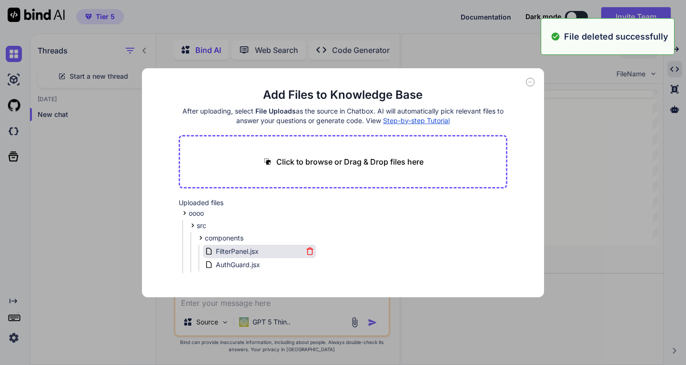
click at [307, 251] on icon at bounding box center [309, 251] width 5 height 5
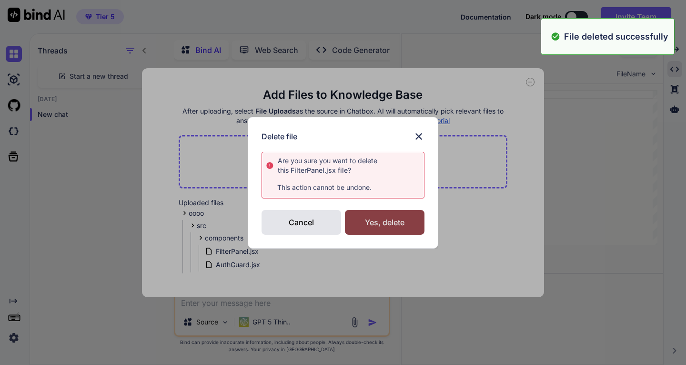
click at [369, 227] on div "Yes, delete" at bounding box center [385, 222] width 80 height 25
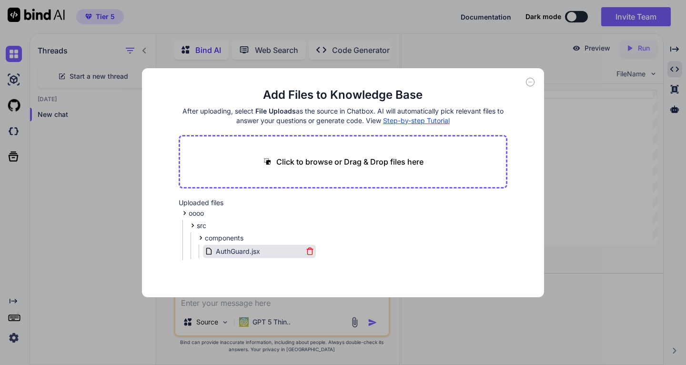
click at [306, 248] on icon at bounding box center [310, 251] width 8 height 8
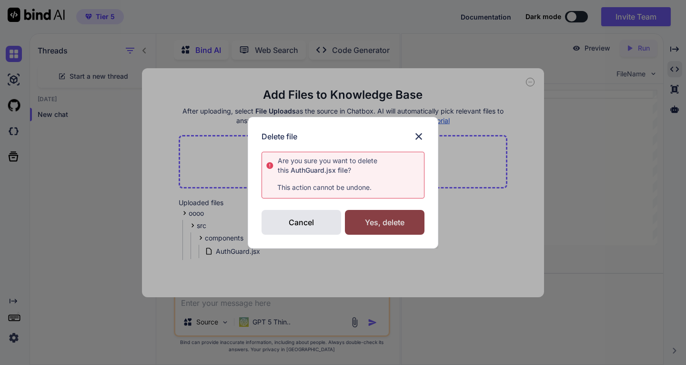
click at [362, 226] on div "Yes, delete" at bounding box center [385, 222] width 80 height 25
